Goal: Information Seeking & Learning: Learn about a topic

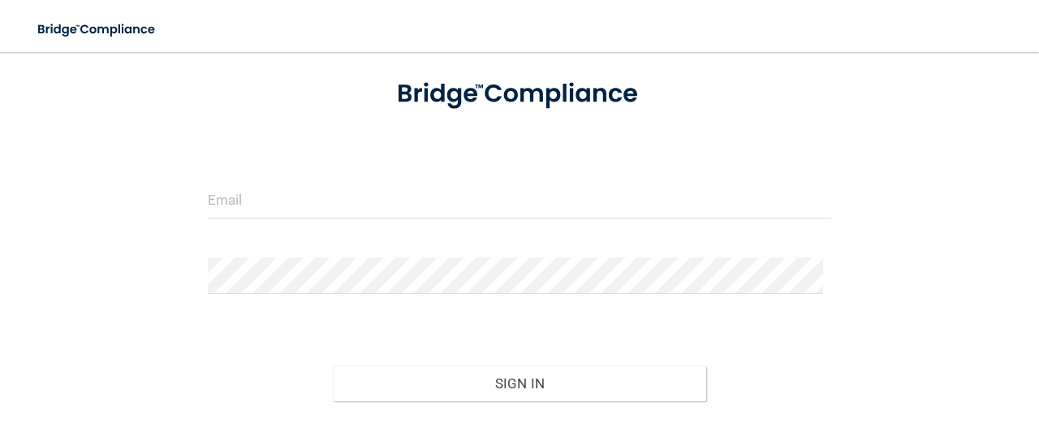
scroll to position [162, 0]
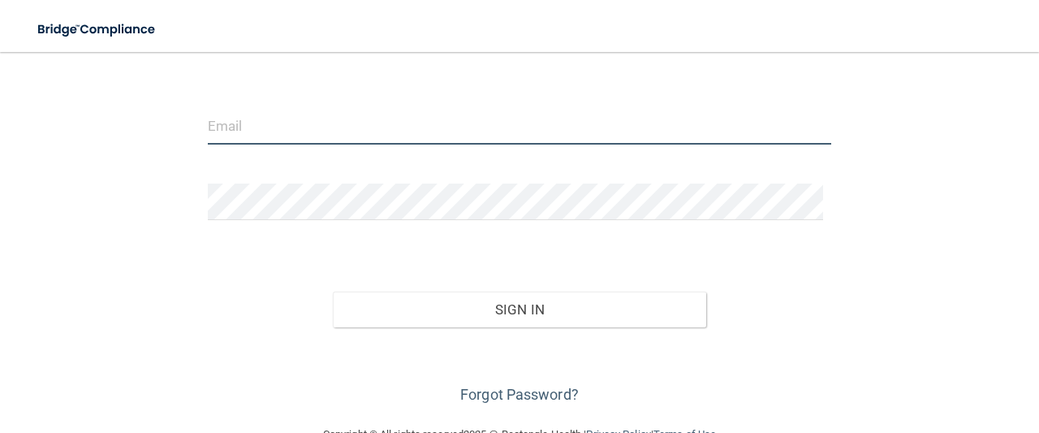
click at [398, 123] on input "email" at bounding box center [520, 126] width 624 height 37
type input "[EMAIL_ADDRESS][DOMAIN_NAME]"
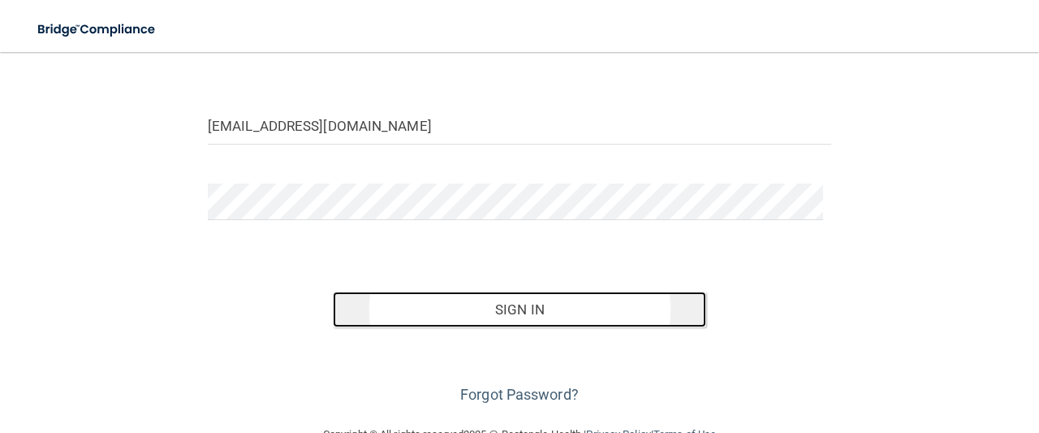
click at [512, 317] on button "Sign In" at bounding box center [520, 310] width 374 height 36
click at [522, 305] on button "Sign In" at bounding box center [520, 310] width 374 height 36
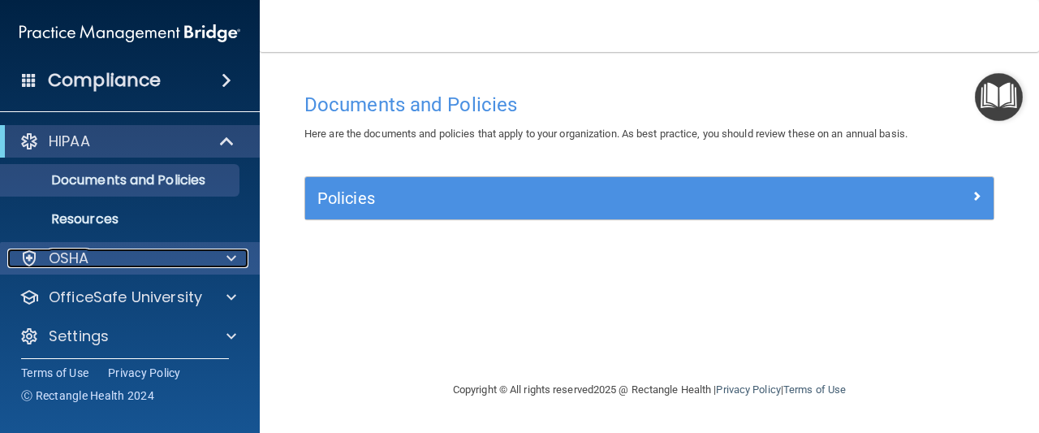
click at [220, 267] on div at bounding box center [229, 257] width 41 height 19
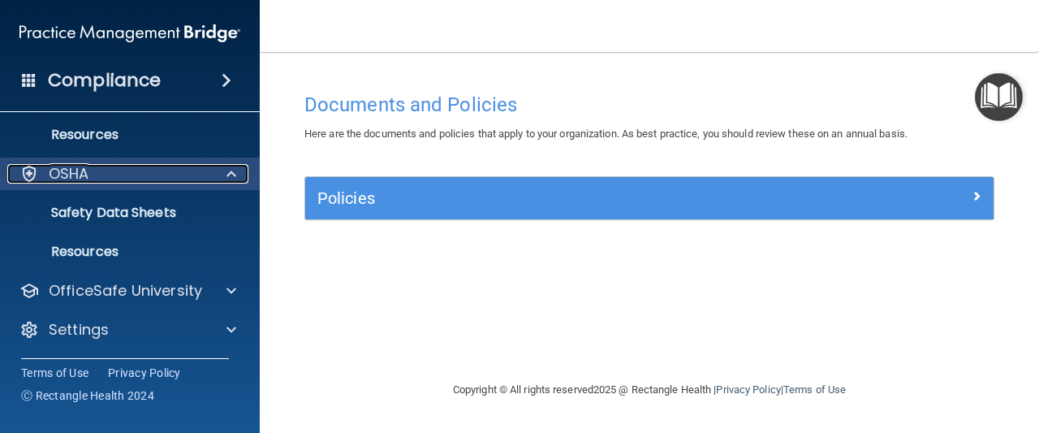
scroll to position [84, 0]
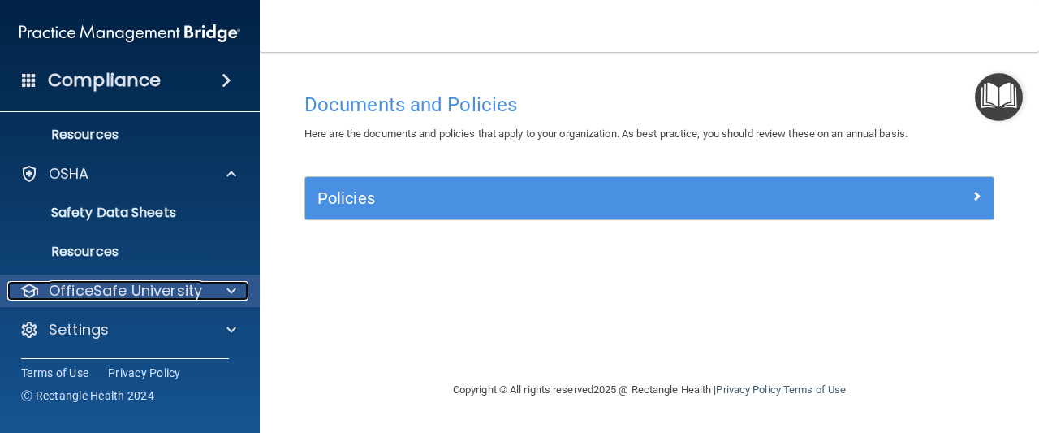
click at [205, 289] on div "OfficeSafe University" at bounding box center [107, 290] width 201 height 19
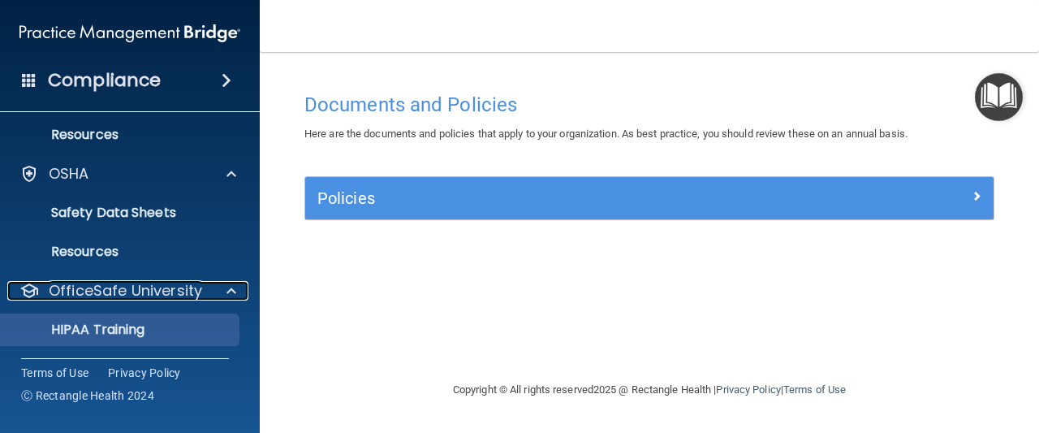
scroll to position [201, 0]
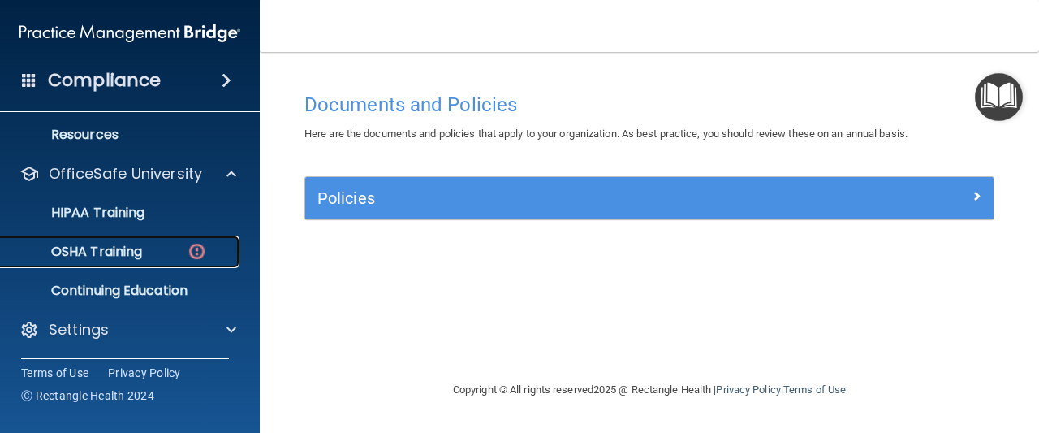
click at [143, 261] on link "OSHA Training" at bounding box center [112, 252] width 256 height 32
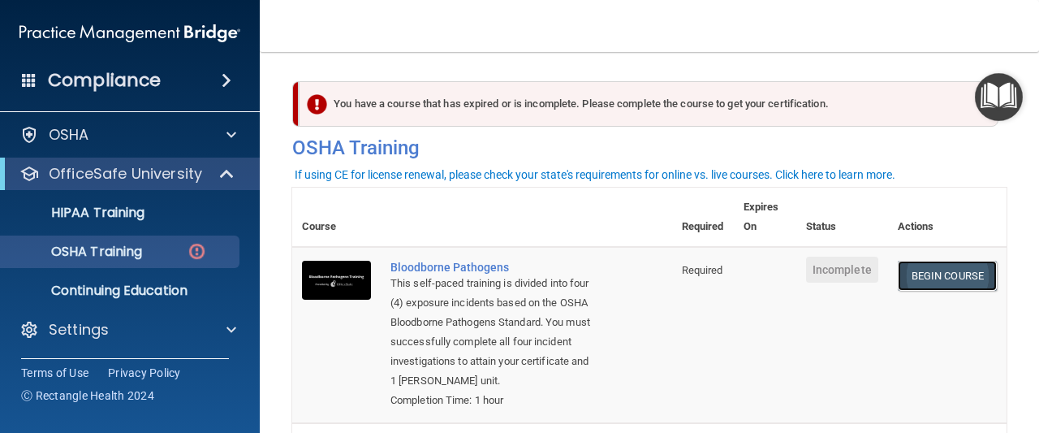
click at [923, 280] on link "Begin Course" at bounding box center [947, 276] width 99 height 30
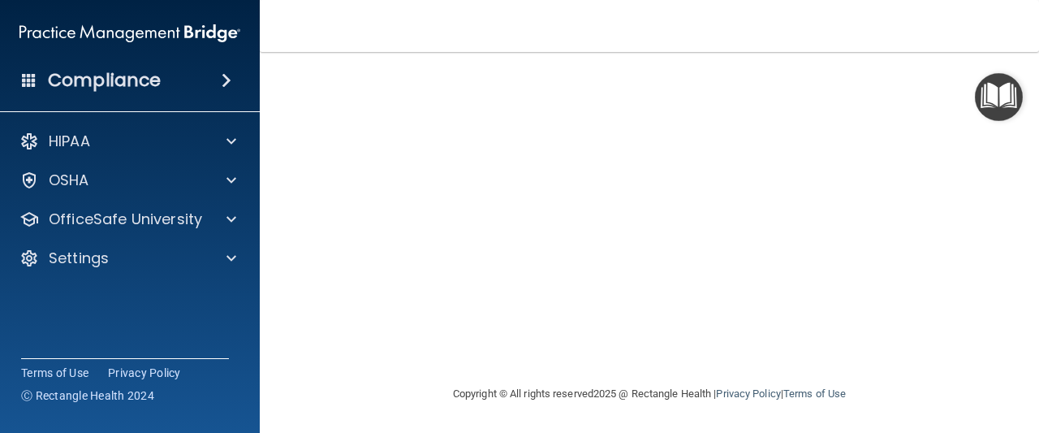
scroll to position [156, 0]
drag, startPoint x: 1022, startPoint y: 240, endPoint x: 1017, endPoint y: 220, distance: 20.9
click at [1017, 220] on main "Bloodborne Pathogens Training This course doesn’t expire until . Are you sure y…" at bounding box center [650, 242] width 780 height 381
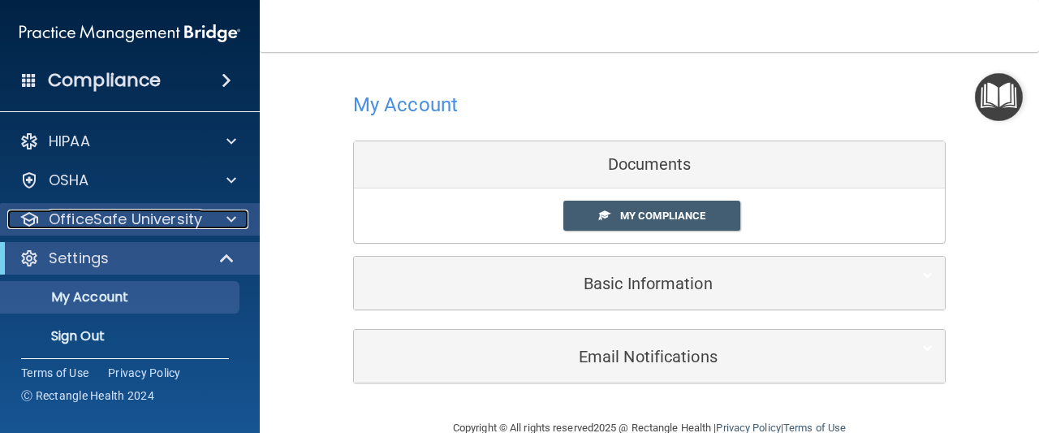
click at [228, 223] on span at bounding box center [232, 219] width 10 height 19
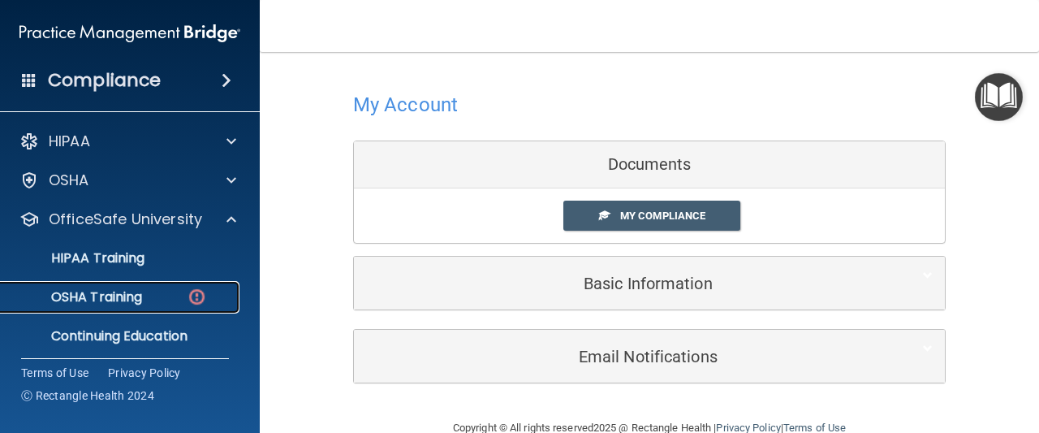
click at [197, 294] on img at bounding box center [197, 297] width 20 height 20
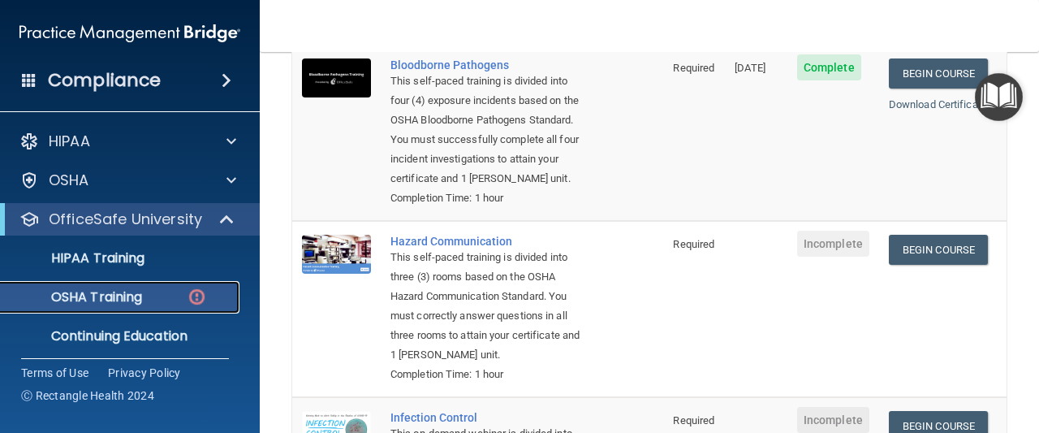
scroll to position [175, 0]
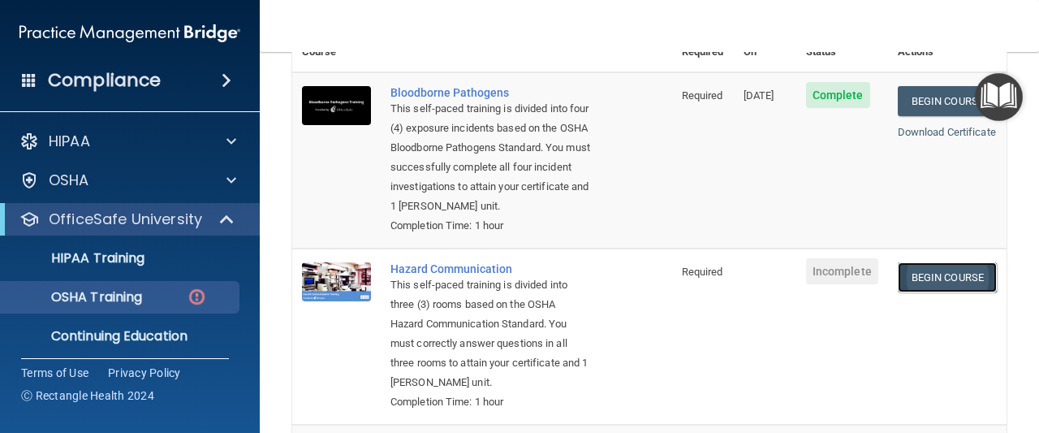
click at [906, 278] on link "Begin Course" at bounding box center [947, 277] width 99 height 30
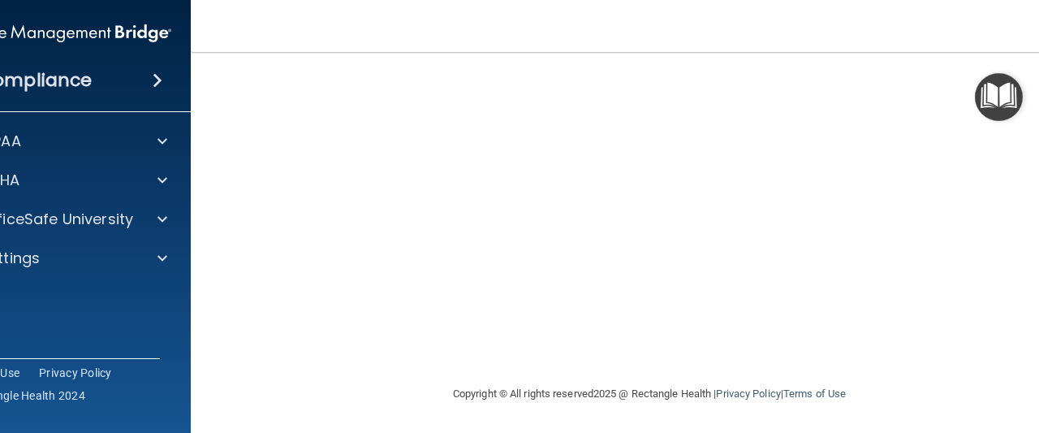
scroll to position [102, 0]
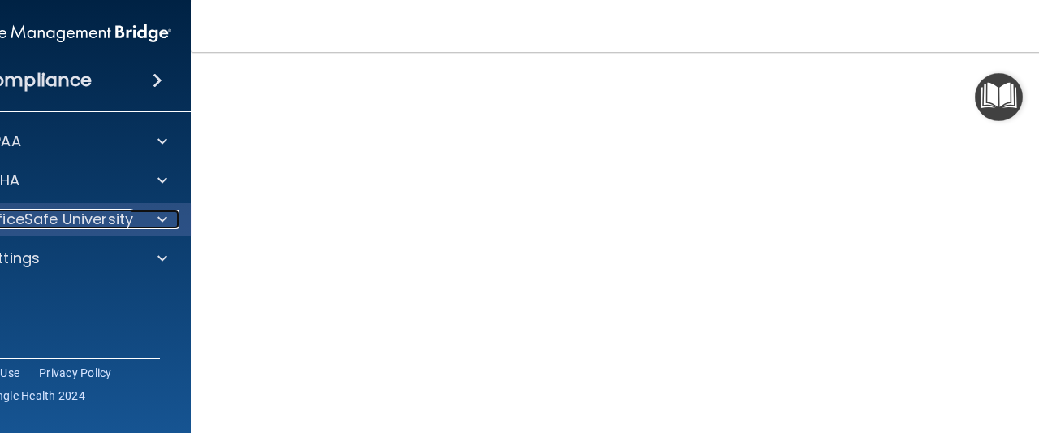
click at [165, 225] on div at bounding box center [160, 219] width 41 height 19
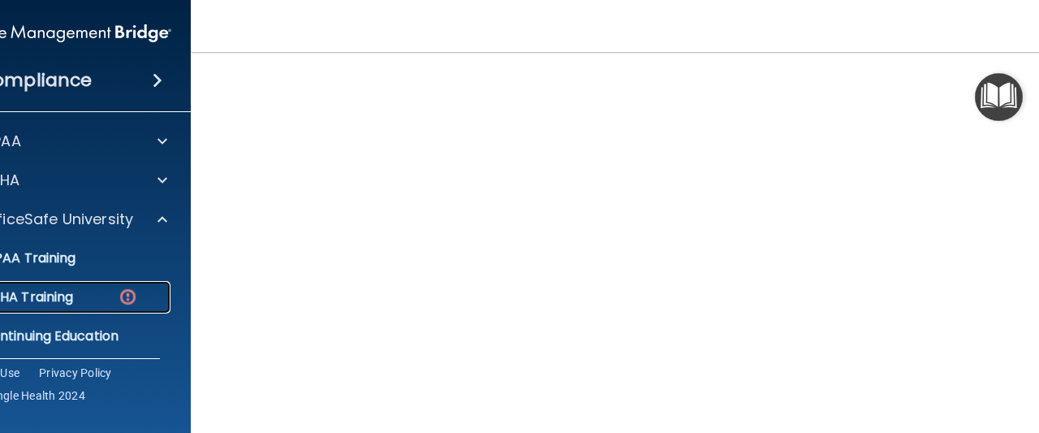
click at [61, 306] on link "OSHA Training" at bounding box center [43, 297] width 256 height 32
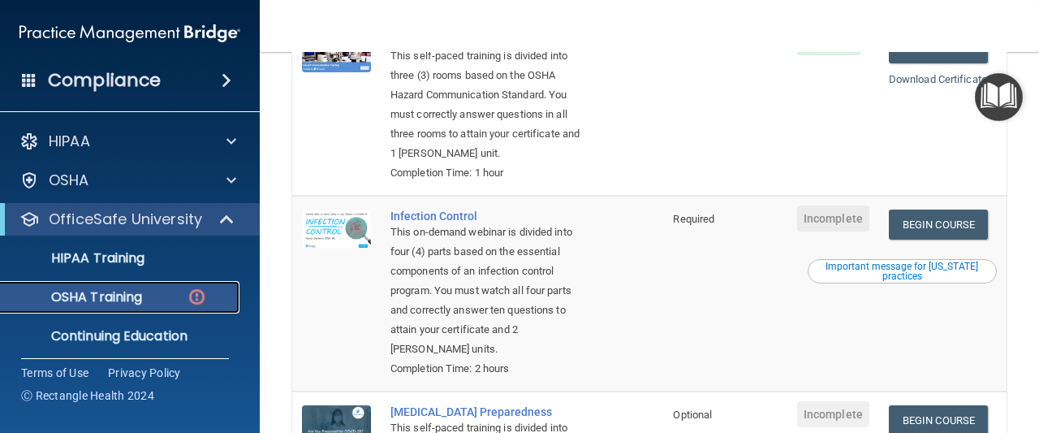
scroll to position [508, 0]
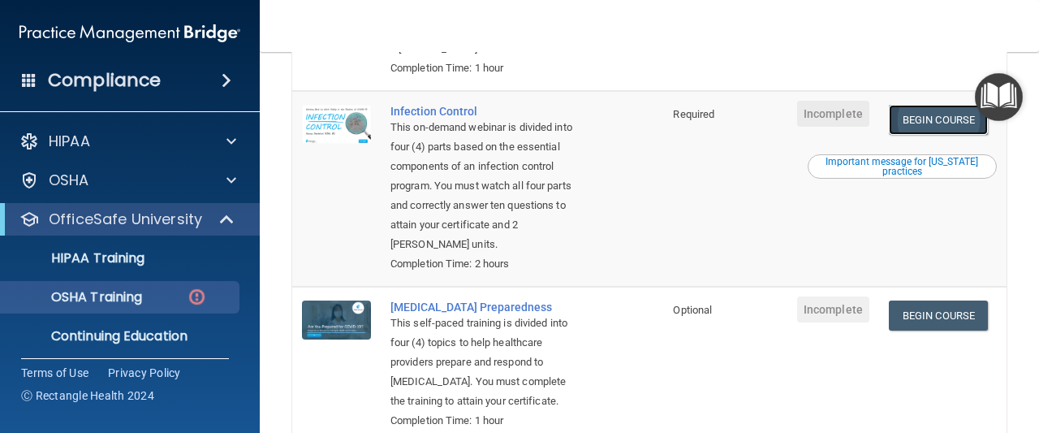
click at [953, 135] on link "Begin Course" at bounding box center [938, 120] width 99 height 30
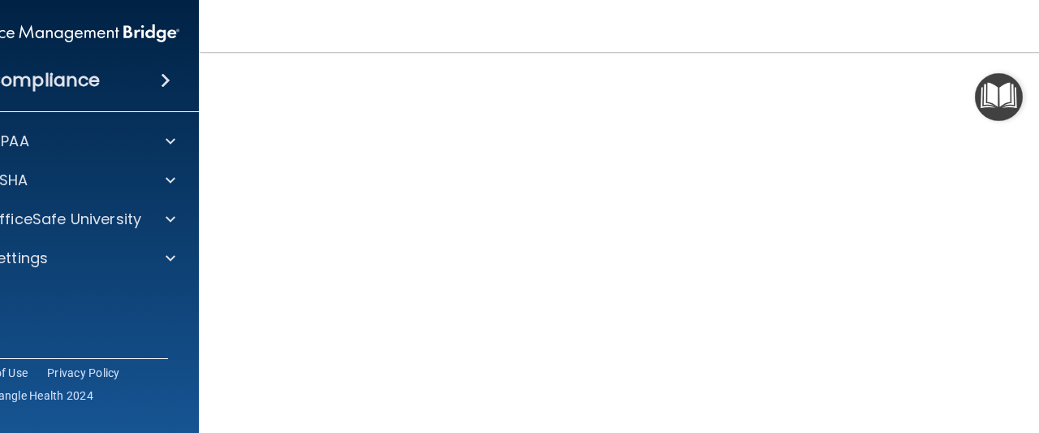
scroll to position [181, 0]
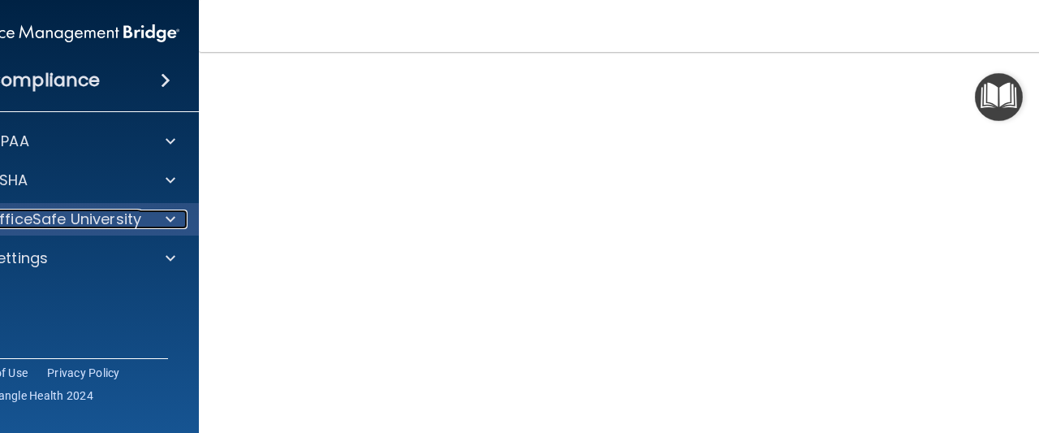
click at [89, 211] on p "OfficeSafe University" at bounding box center [64, 219] width 153 height 19
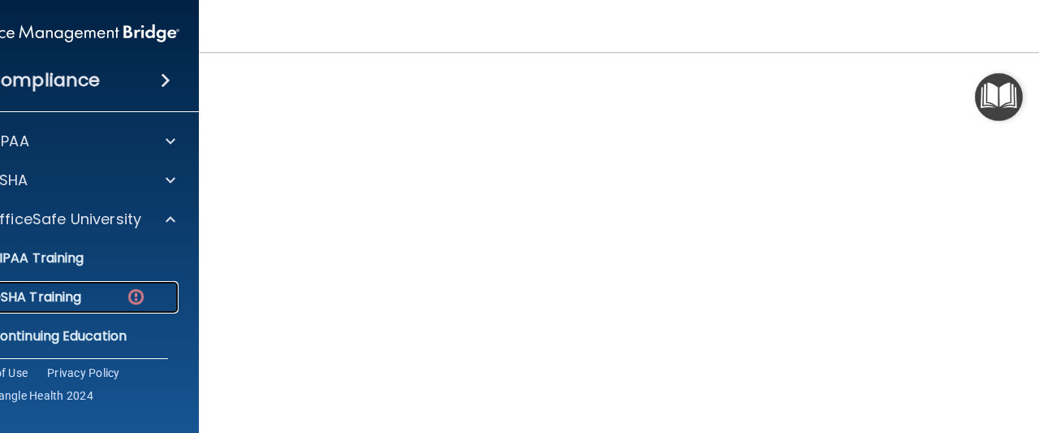
click at [104, 301] on div "OSHA Training" at bounding box center [61, 297] width 222 height 16
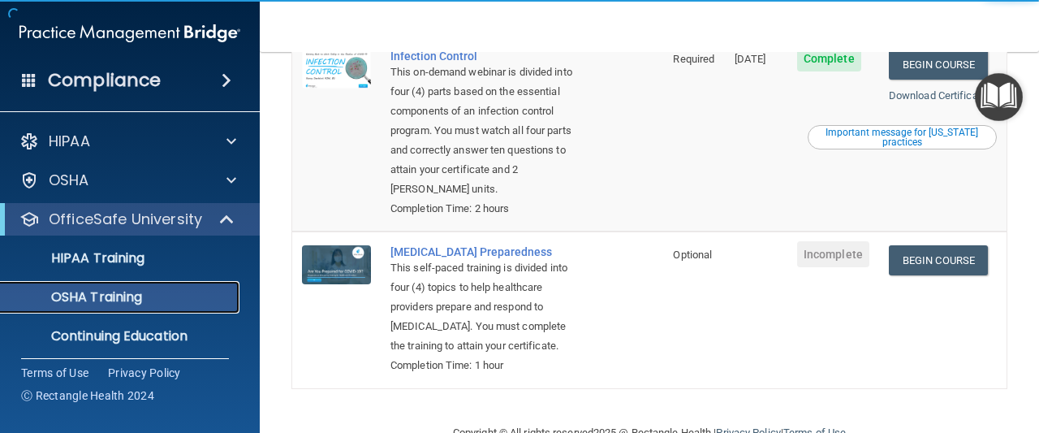
scroll to position [616, 0]
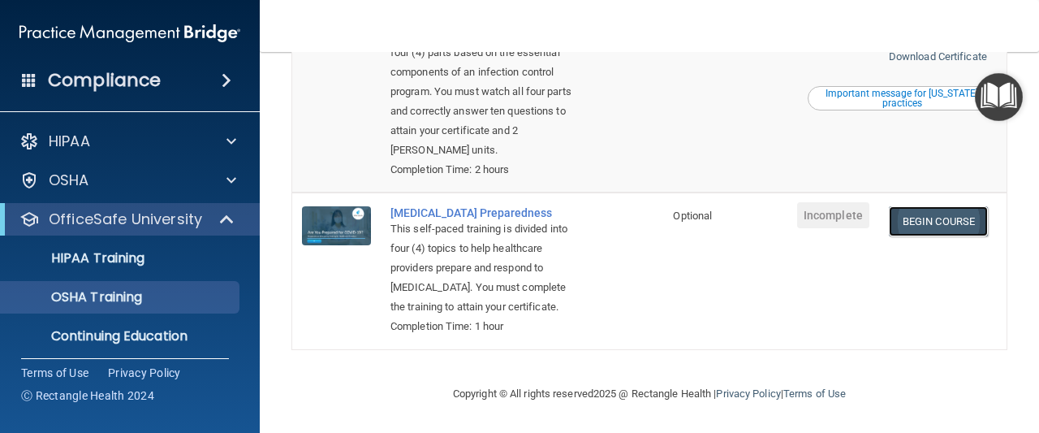
click at [929, 206] on link "Begin Course" at bounding box center [938, 221] width 99 height 30
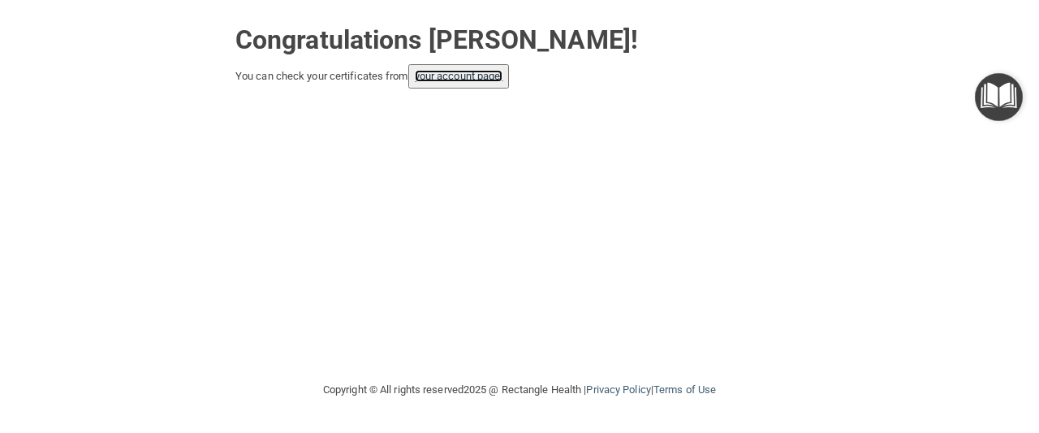
click at [434, 78] on link "your account page!" at bounding box center [459, 76] width 89 height 12
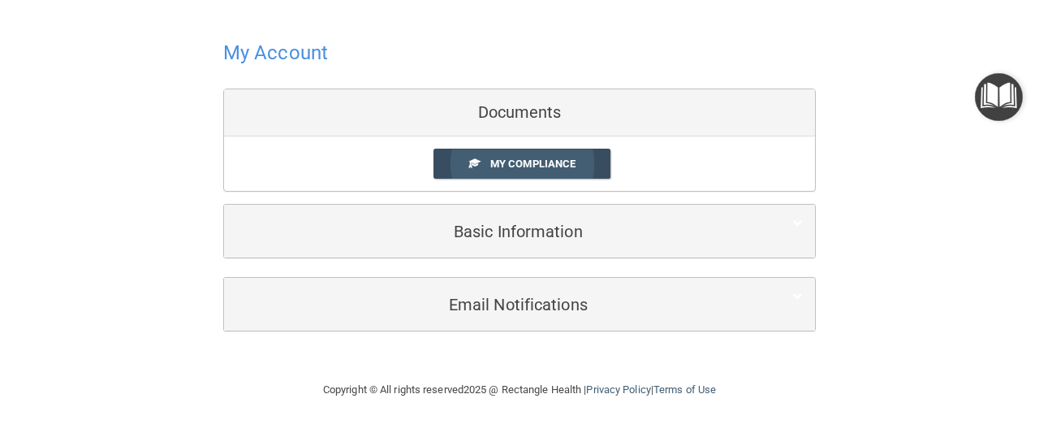
click at [482, 168] on link "My Compliance" at bounding box center [523, 164] width 178 height 30
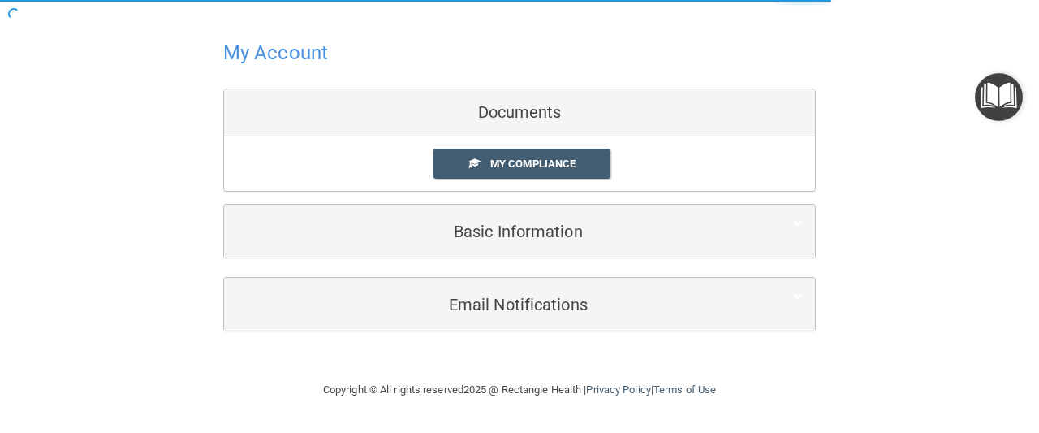
click at [484, 123] on body "Toggle navigation Arnie Fittery numiney@yahoo.com Manage My Enterprise North Au…" at bounding box center [519, 216] width 1039 height 433
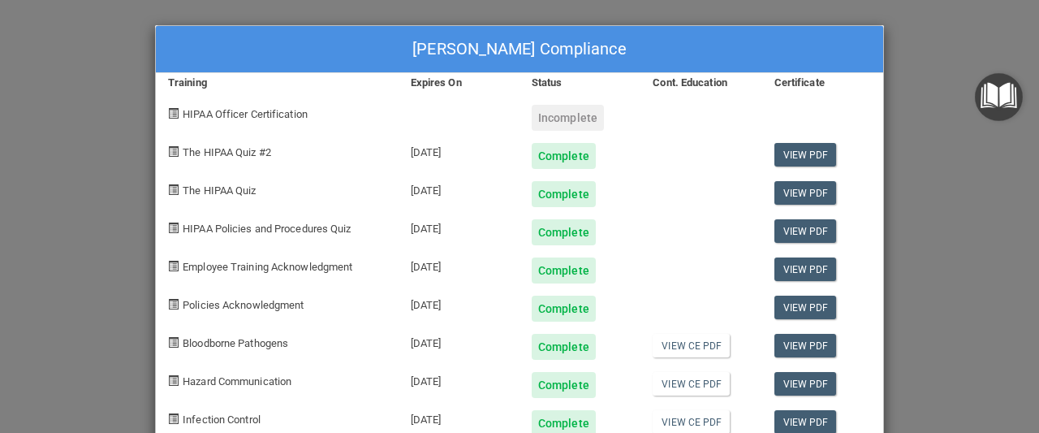
scroll to position [78, 0]
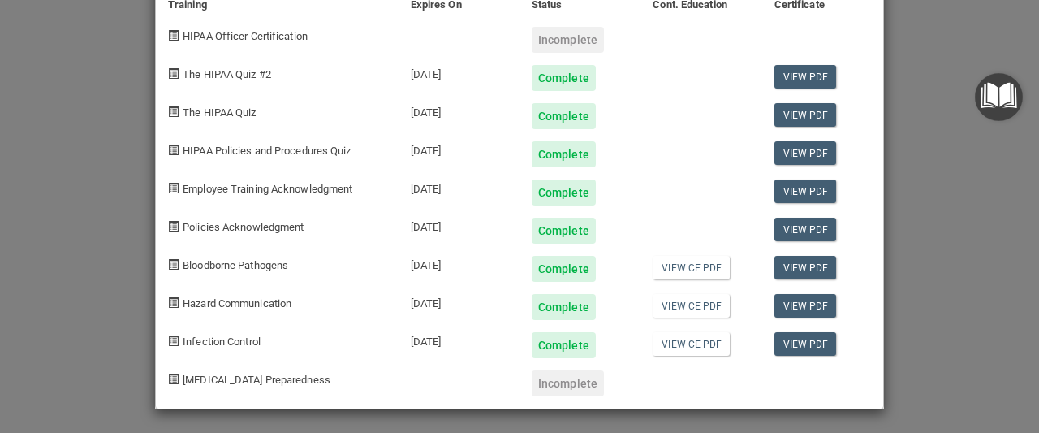
click at [554, 380] on div "Incomplete" at bounding box center [568, 383] width 72 height 26
click at [260, 378] on span "[MEDICAL_DATA] Preparedness" at bounding box center [257, 380] width 148 height 12
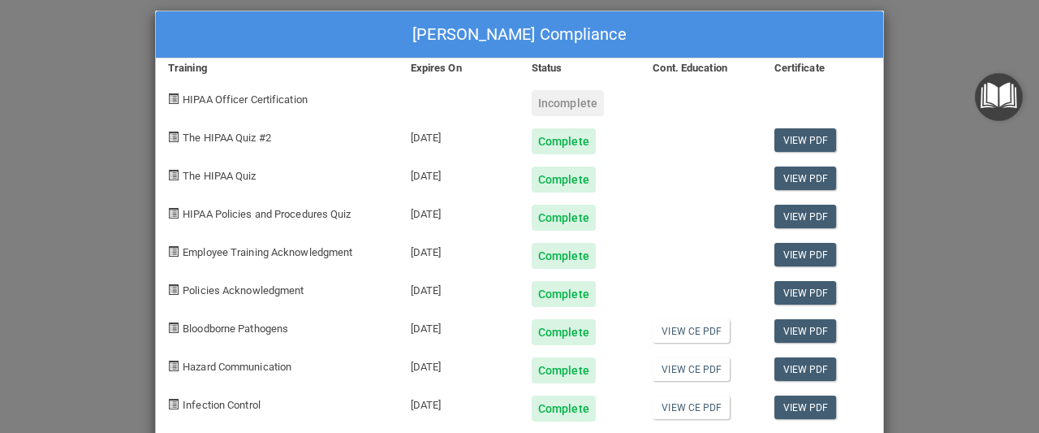
scroll to position [0, 0]
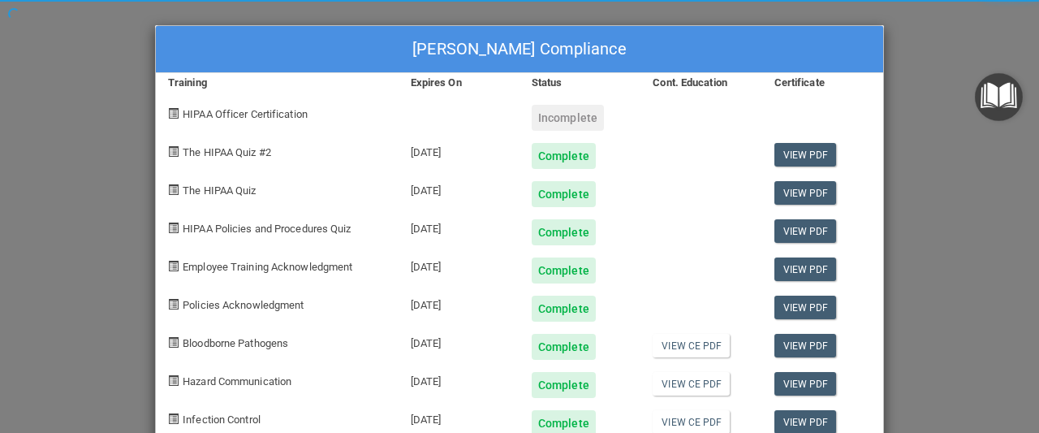
click at [723, 183] on div at bounding box center [701, 188] width 121 height 38
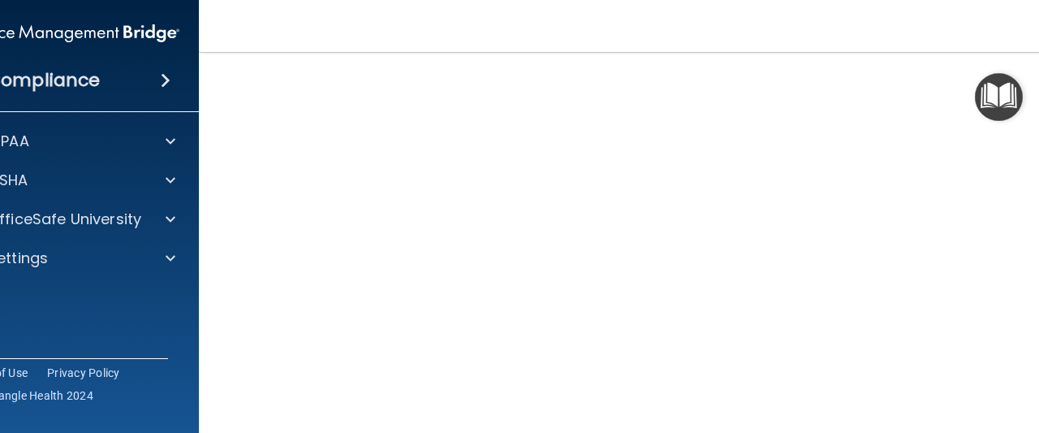
scroll to position [83, 0]
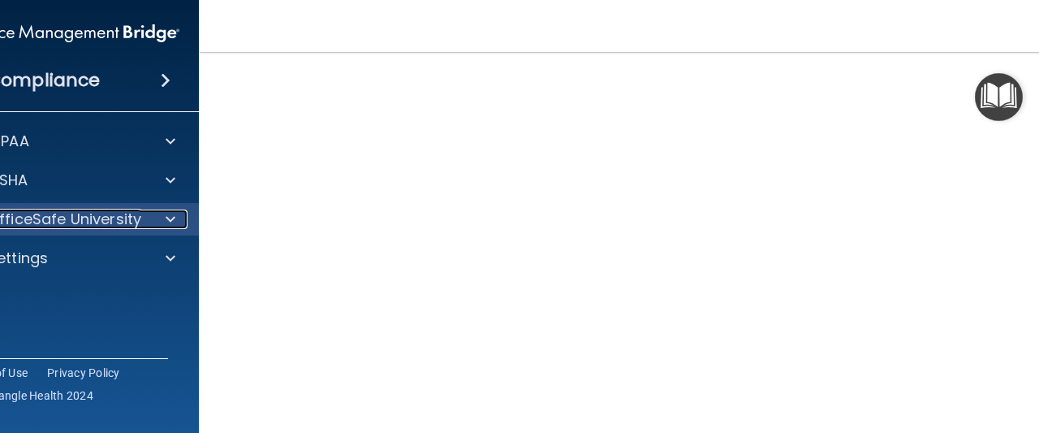
click at [117, 222] on p "OfficeSafe University" at bounding box center [64, 219] width 153 height 19
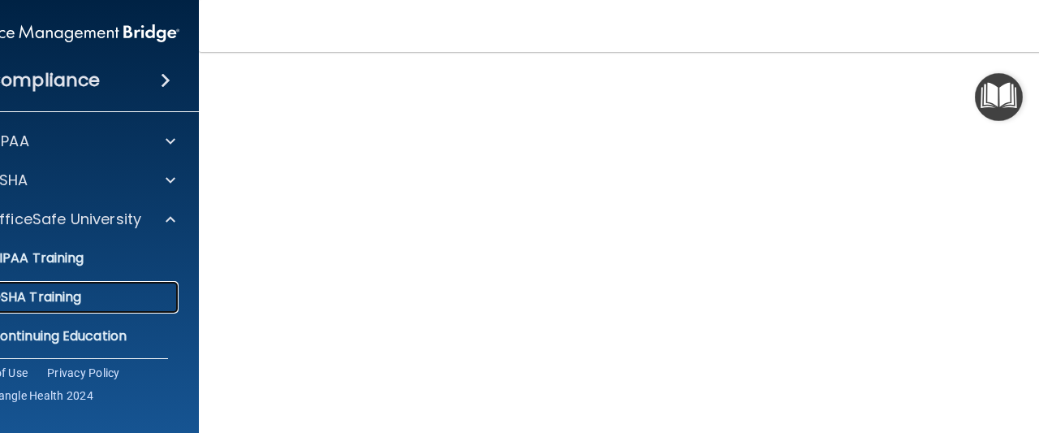
click at [70, 297] on p "OSHA Training" at bounding box center [16, 297] width 132 height 16
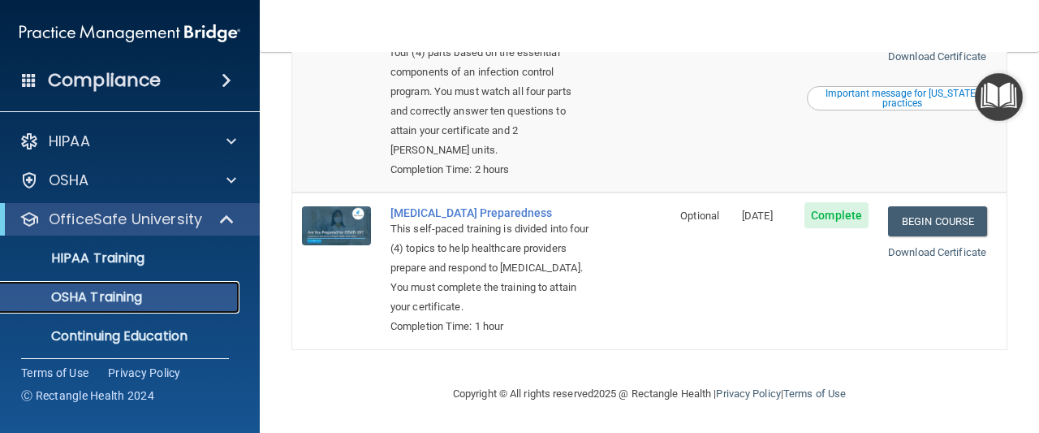
scroll to position [234, 0]
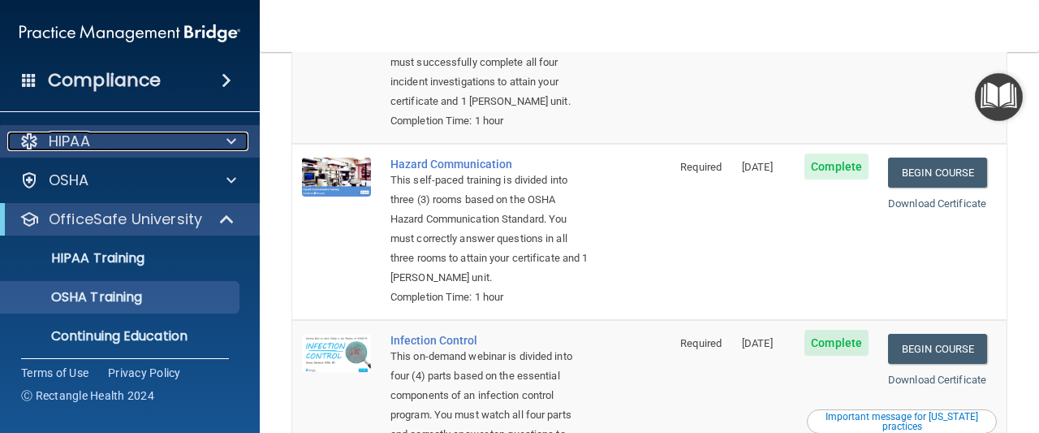
click at [117, 150] on div "HIPAA" at bounding box center [107, 141] width 201 height 19
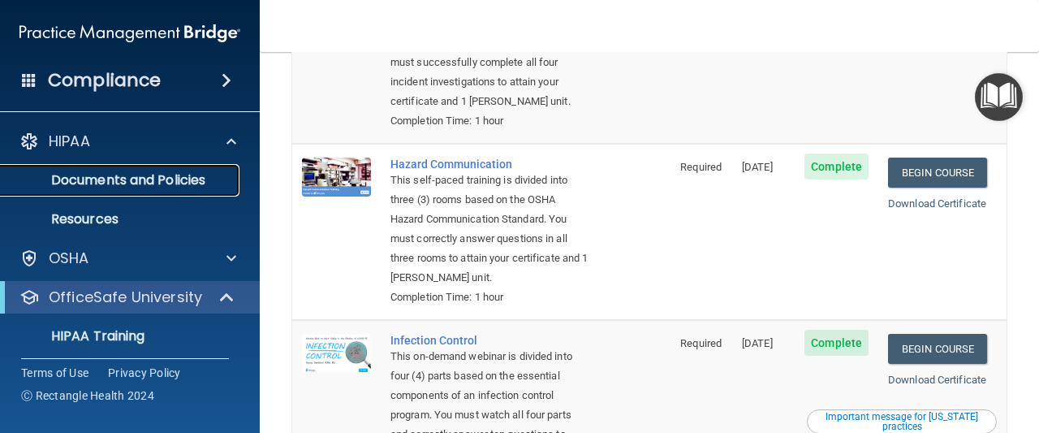
click at [169, 185] on p "Documents and Policies" at bounding box center [122, 180] width 222 height 16
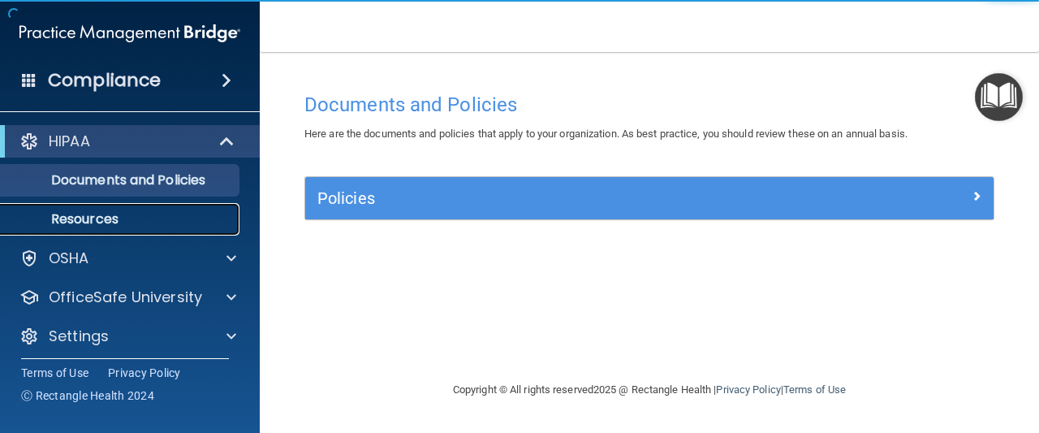
click at [158, 222] on p "Resources" at bounding box center [122, 219] width 222 height 16
